Goal: Use online tool/utility: Utilize a website feature to perform a specific function

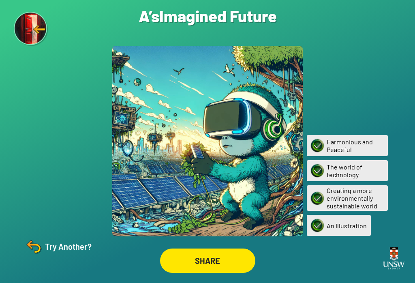
scroll to position [2, 0]
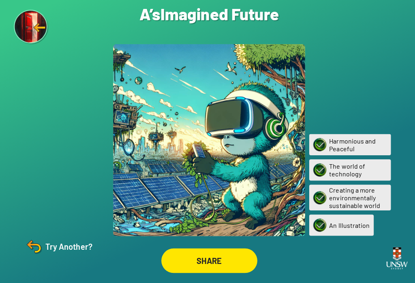
click at [29, 31] on img at bounding box center [31, 29] width 35 height 35
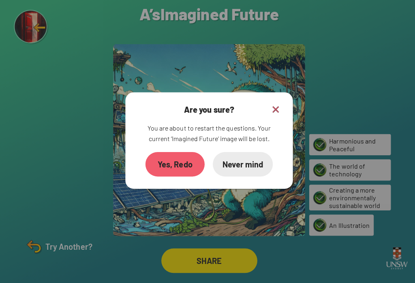
click at [173, 172] on div "Yes, Redo" at bounding box center [173, 165] width 59 height 24
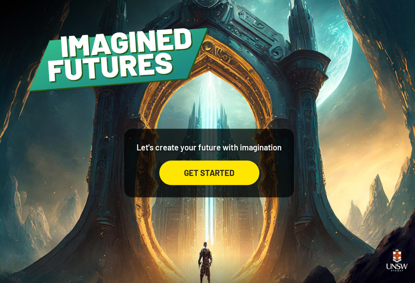
click at [215, 167] on div "GET STARTED" at bounding box center [207, 171] width 99 height 24
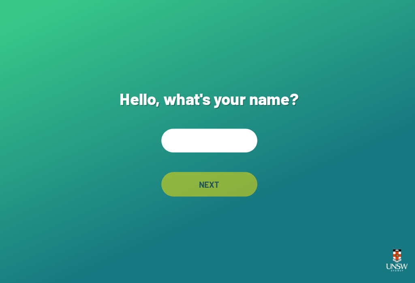
click at [216, 142] on input "text" at bounding box center [207, 139] width 95 height 23
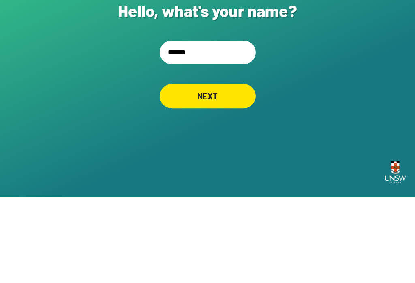
type input "********"
click at [225, 170] on div "NEXT" at bounding box center [207, 182] width 95 height 24
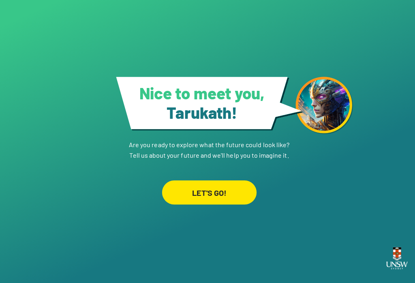
click at [224, 182] on div "LET'S GO!" at bounding box center [207, 193] width 94 height 24
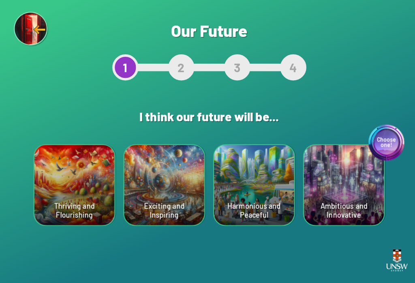
click at [258, 197] on div "Harmonious and Peaceful" at bounding box center [251, 183] width 79 height 79
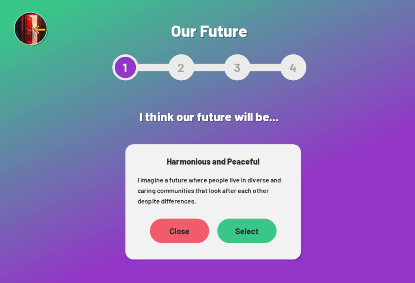
click at [255, 228] on div "Select" at bounding box center [244, 229] width 59 height 24
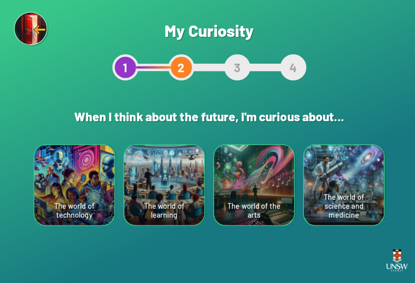
click at [255, 200] on div "The world of the arts" at bounding box center [251, 183] width 79 height 79
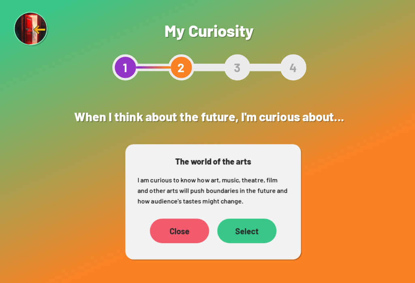
click at [247, 227] on div "Select" at bounding box center [244, 229] width 59 height 24
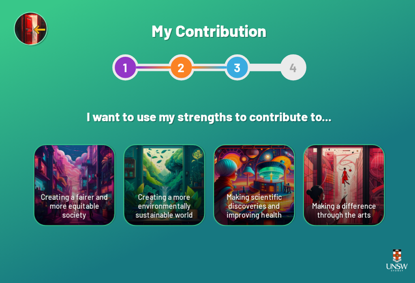
click at [169, 191] on div "Creating a more environmentally sustainable world" at bounding box center [162, 183] width 79 height 79
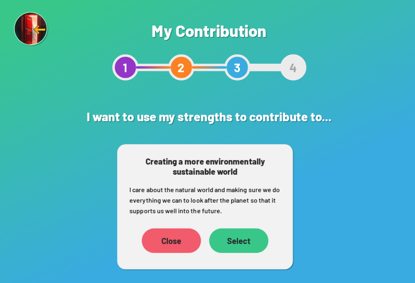
click at [233, 235] on div "Select" at bounding box center [236, 238] width 59 height 24
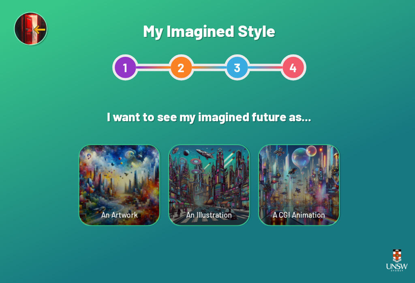
click at [200, 200] on div "An Illustration" at bounding box center [207, 183] width 79 height 79
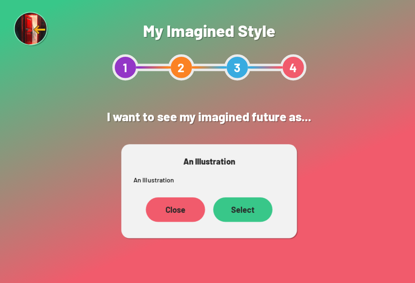
click at [245, 204] on div "Select" at bounding box center [240, 208] width 59 height 24
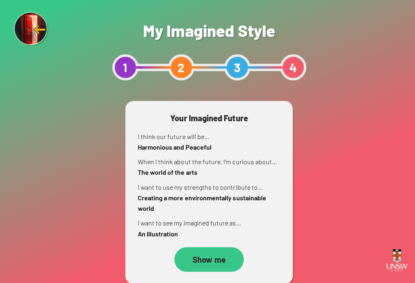
click at [208, 260] on div "Show me" at bounding box center [207, 257] width 69 height 24
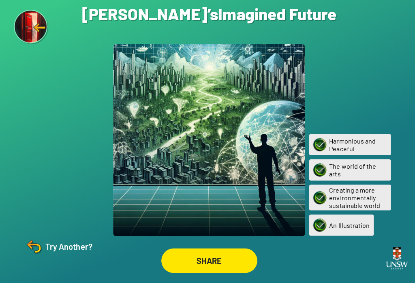
click at [52, 256] on div "Try Another?" at bounding box center [58, 245] width 68 height 19
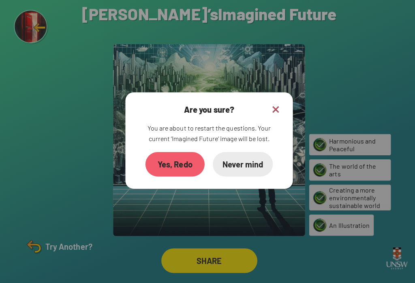
click at [274, 110] on img at bounding box center [273, 111] width 10 height 10
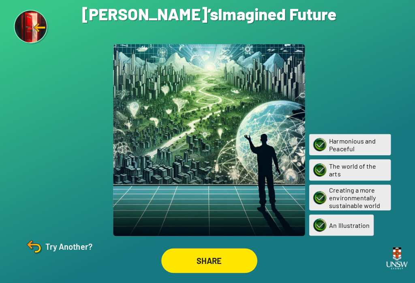
click at [52, 253] on div "Try Another?" at bounding box center [58, 245] width 68 height 19
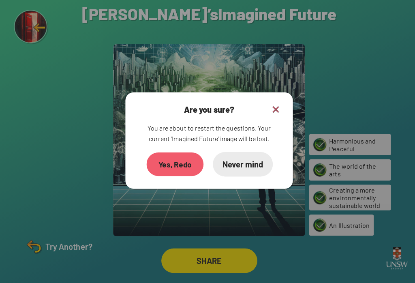
click at [189, 169] on div "Yes, Redo" at bounding box center [173, 164] width 57 height 23
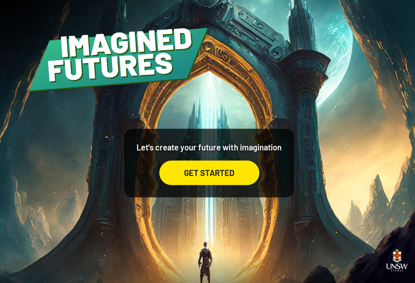
click at [212, 180] on div "GET STARTED" at bounding box center [207, 171] width 99 height 24
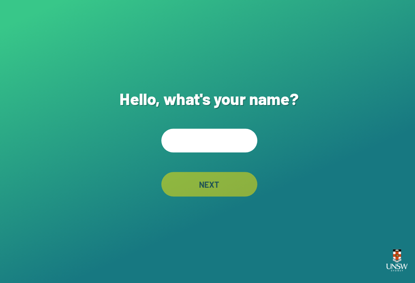
click at [217, 142] on input "text" at bounding box center [207, 139] width 95 height 23
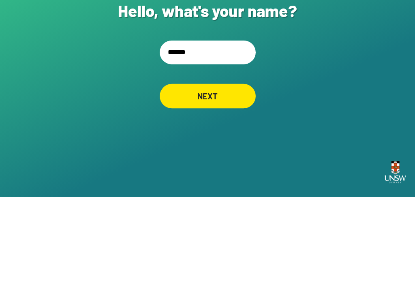
type input "********"
click at [211, 170] on div "NEXT" at bounding box center [207, 182] width 95 height 24
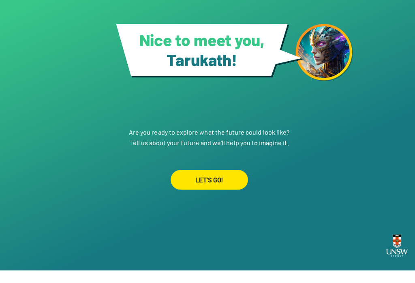
scroll to position [13, 0]
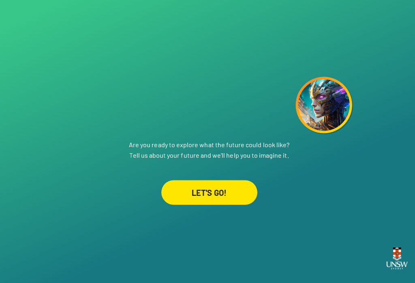
click at [221, 181] on div "LET'S GO!" at bounding box center [207, 193] width 95 height 24
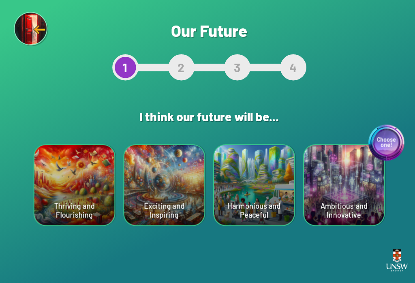
click at [167, 184] on div "Exciting and Inspiring" at bounding box center [162, 183] width 79 height 79
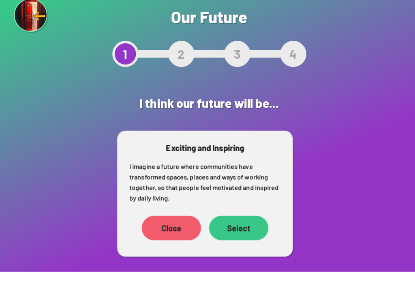
scroll to position [11, 0]
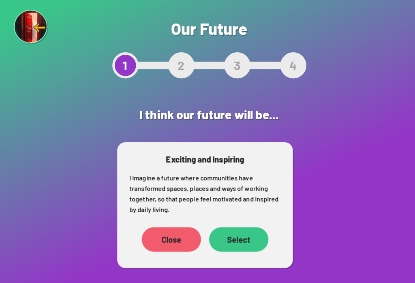
click at [240, 227] on div "Select" at bounding box center [236, 239] width 59 height 24
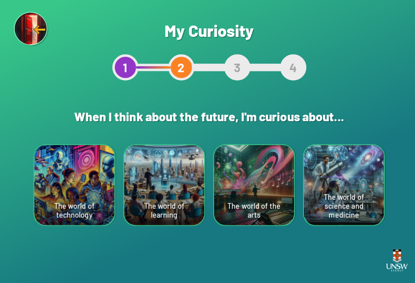
click at [231, 189] on div "The world of the arts" at bounding box center [251, 183] width 79 height 79
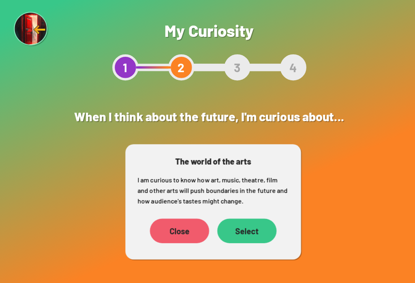
click at [240, 232] on div "Select" at bounding box center [244, 229] width 59 height 24
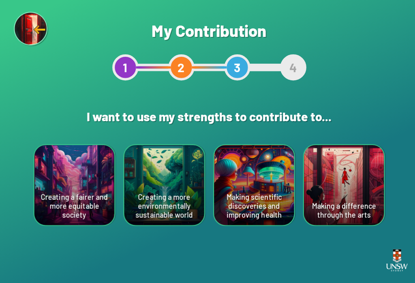
click at [77, 175] on div "Creating a fairer and more equitable society" at bounding box center [73, 183] width 79 height 79
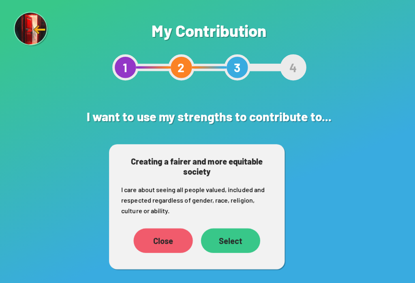
click at [228, 236] on div "Select" at bounding box center [228, 238] width 59 height 24
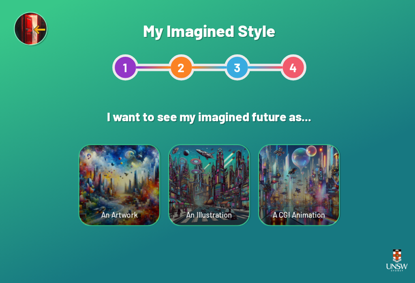
click at [305, 193] on div "A CGI Animation" at bounding box center [296, 183] width 79 height 79
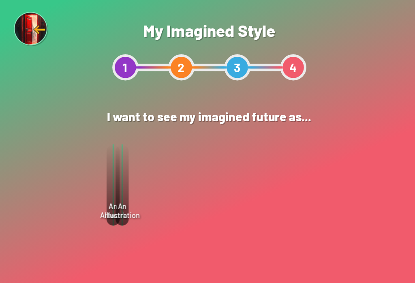
click at [253, 203] on div "Select" at bounding box center [250, 208] width 58 height 24
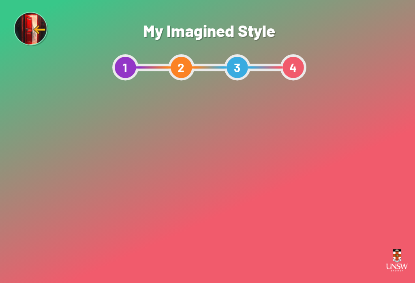
click at [220, 239] on div "Show me" at bounding box center [207, 246] width 69 height 24
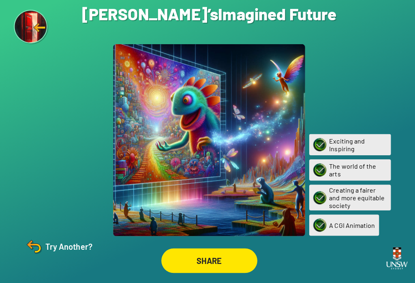
click at [220, 266] on div "SHARE" at bounding box center [207, 260] width 95 height 24
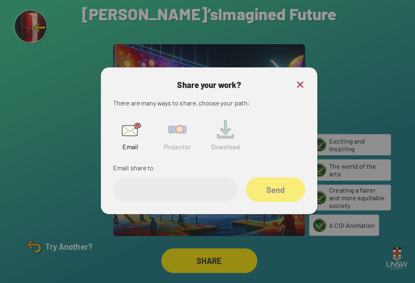
click at [176, 136] on img at bounding box center [176, 130] width 26 height 26
click at [170, 186] on input "text" at bounding box center [173, 190] width 123 height 24
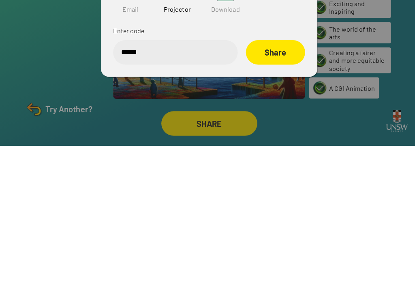
type input "******"
click at [278, 178] on div "Share" at bounding box center [273, 190] width 59 height 24
